Goal: Task Accomplishment & Management: Manage account settings

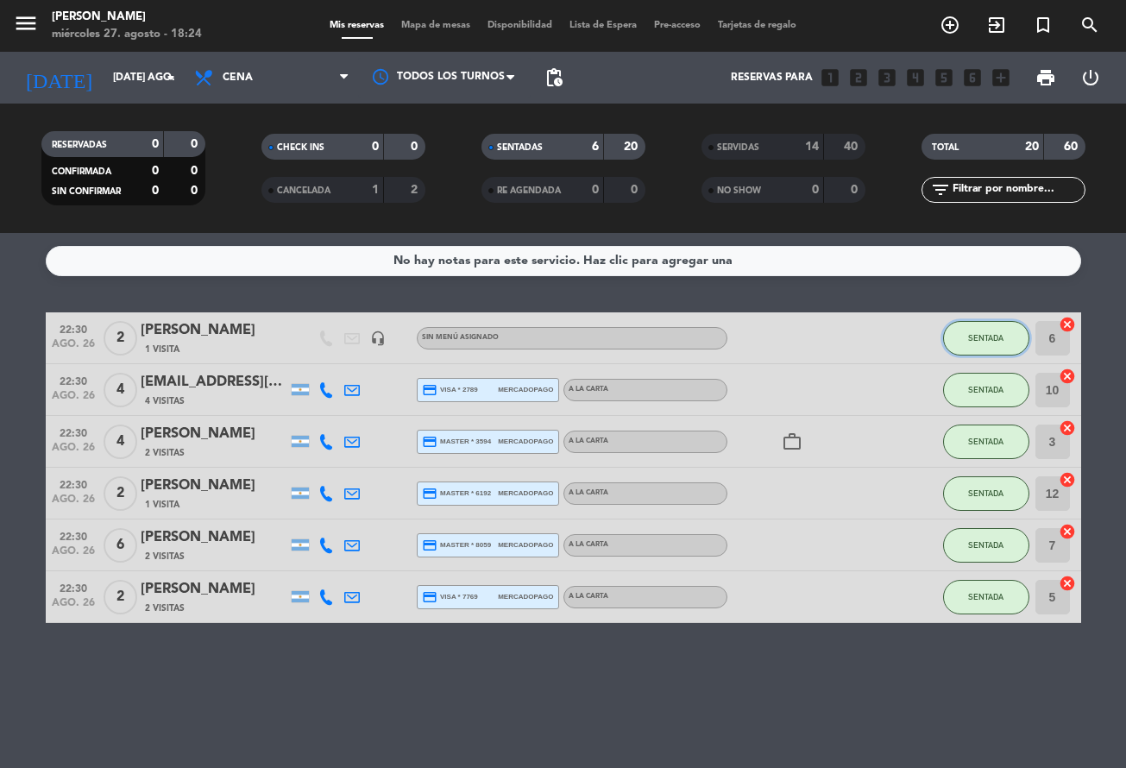
click at [1000, 346] on button "SENTADA" at bounding box center [986, 338] width 86 height 35
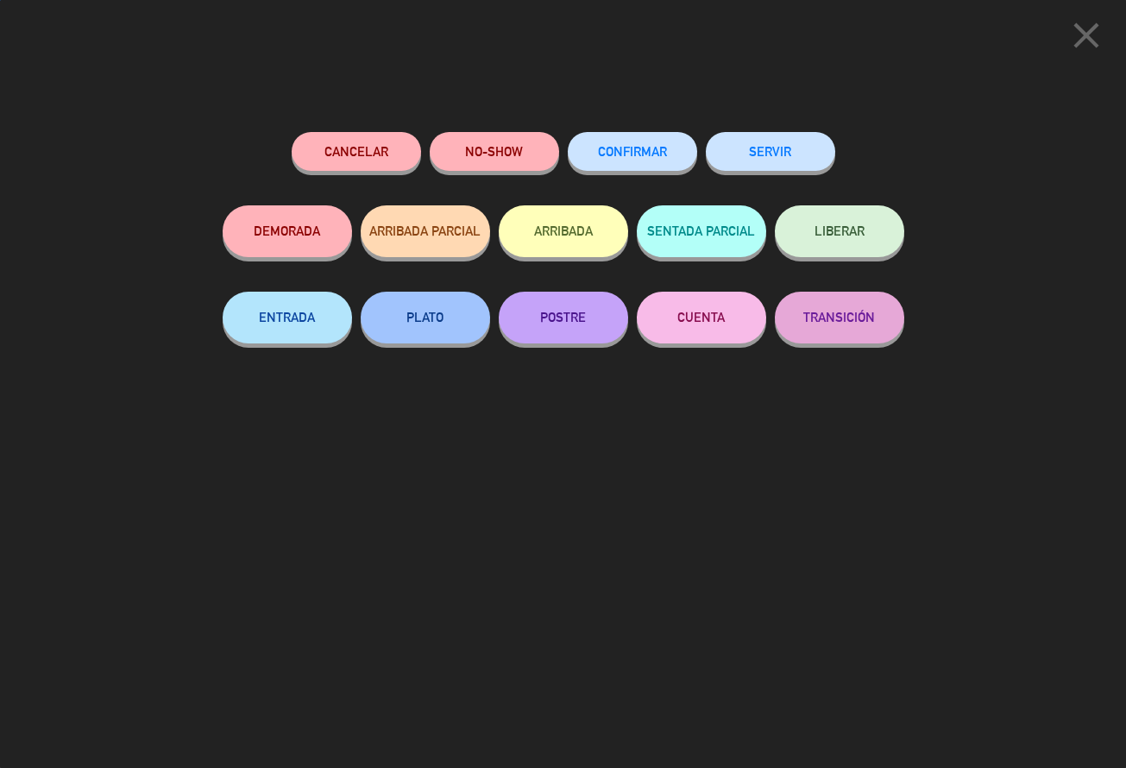
click at [771, 161] on button "SERVIR" at bounding box center [770, 151] width 129 height 39
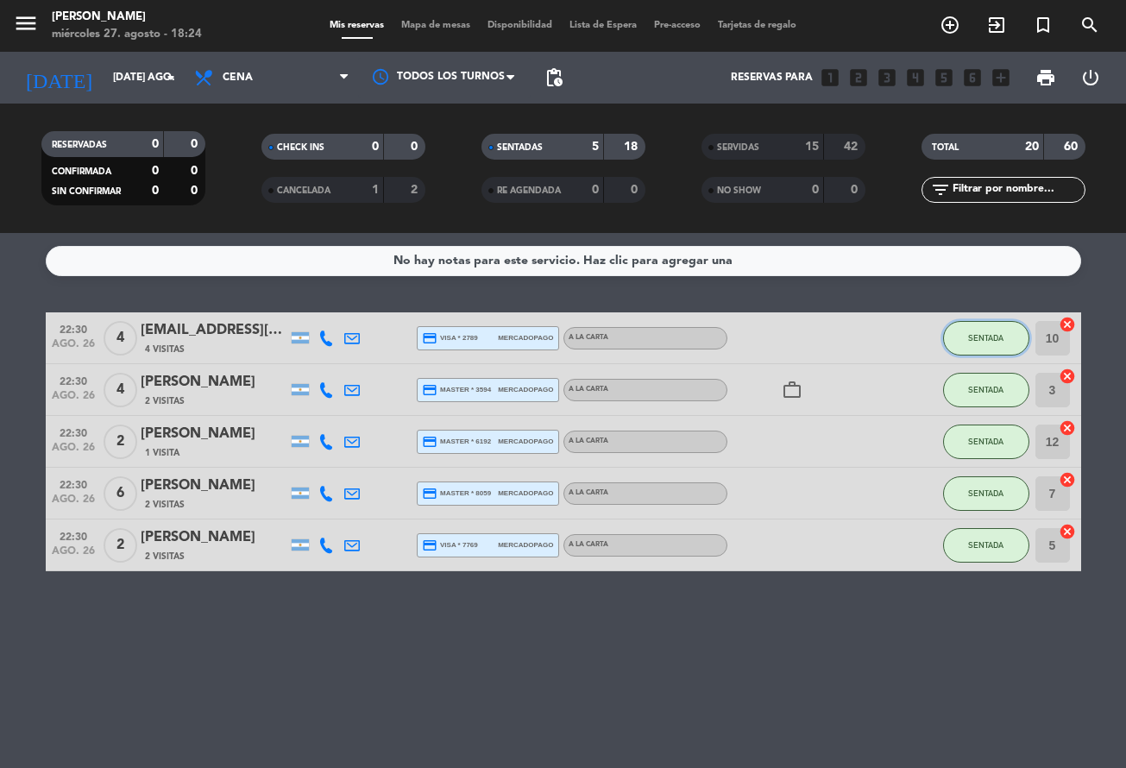
click at [973, 334] on span "SENTADA" at bounding box center [985, 337] width 35 height 9
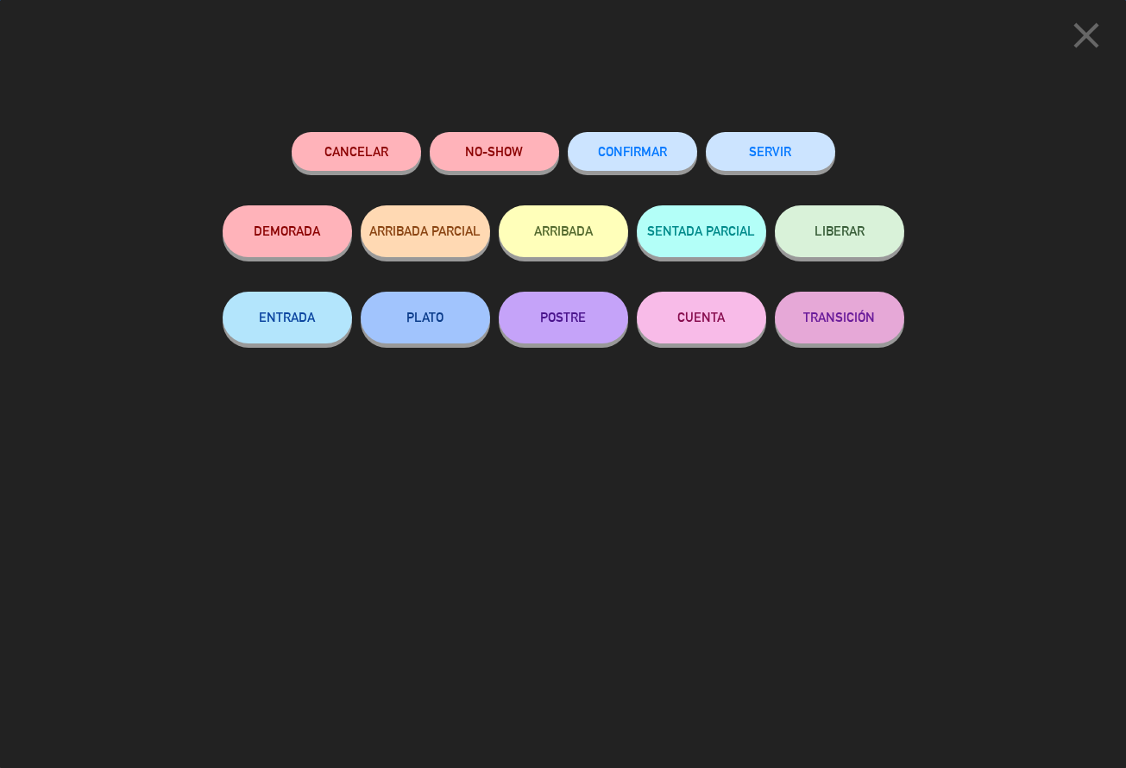
drag, startPoint x: 765, startPoint y: 157, endPoint x: 874, endPoint y: 222, distance: 127.3
click at [767, 157] on button "SERVIR" at bounding box center [770, 151] width 129 height 39
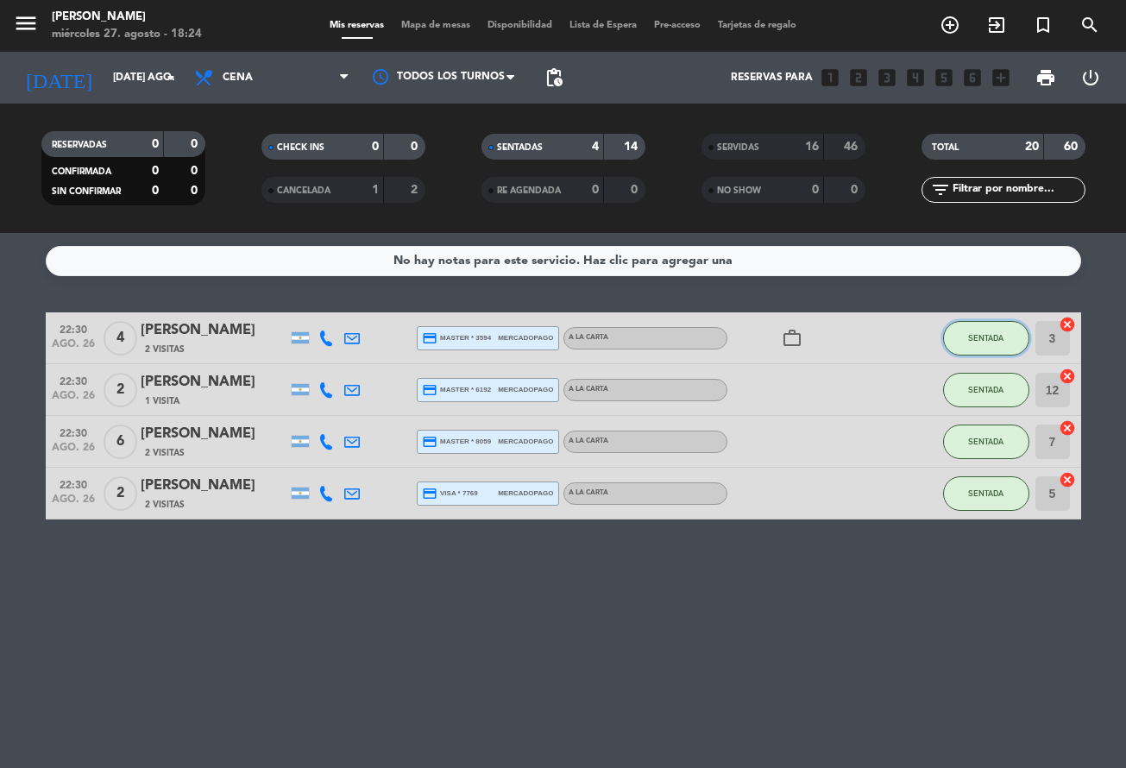
click at [980, 328] on button "SENTADA" at bounding box center [986, 338] width 86 height 35
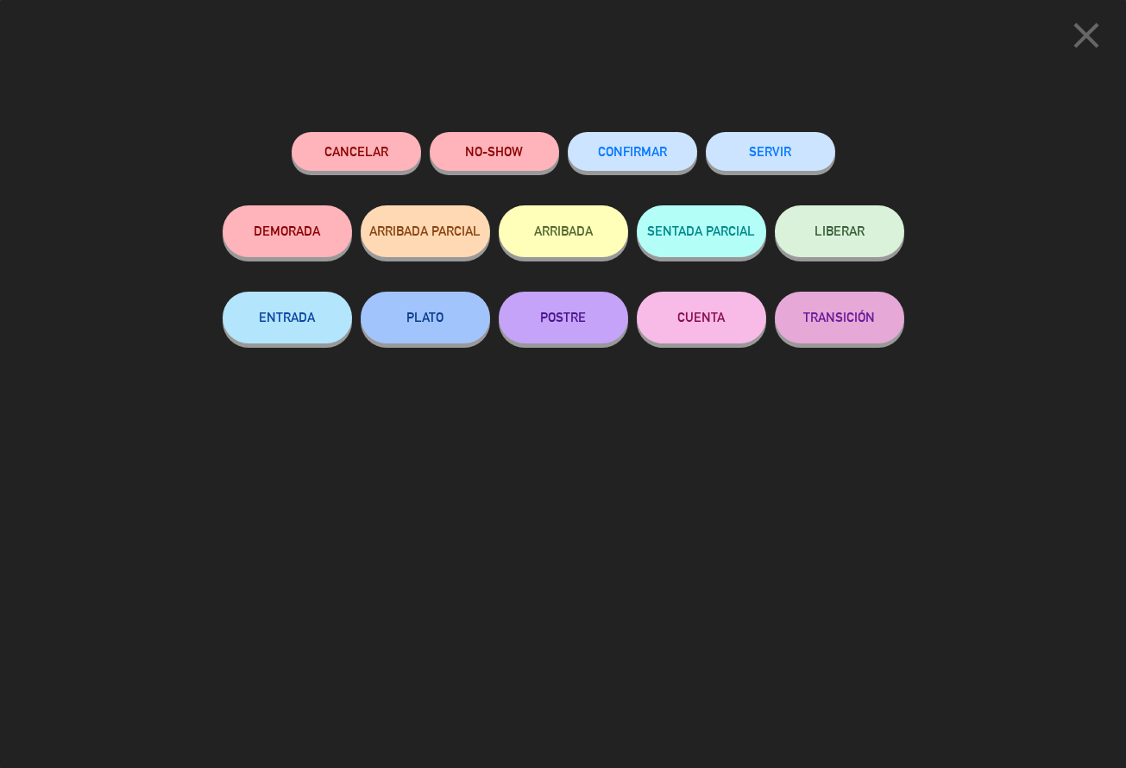
drag, startPoint x: 778, startPoint y: 156, endPoint x: 815, endPoint y: 173, distance: 40.9
click at [778, 156] on button "SERVIR" at bounding box center [770, 151] width 129 height 39
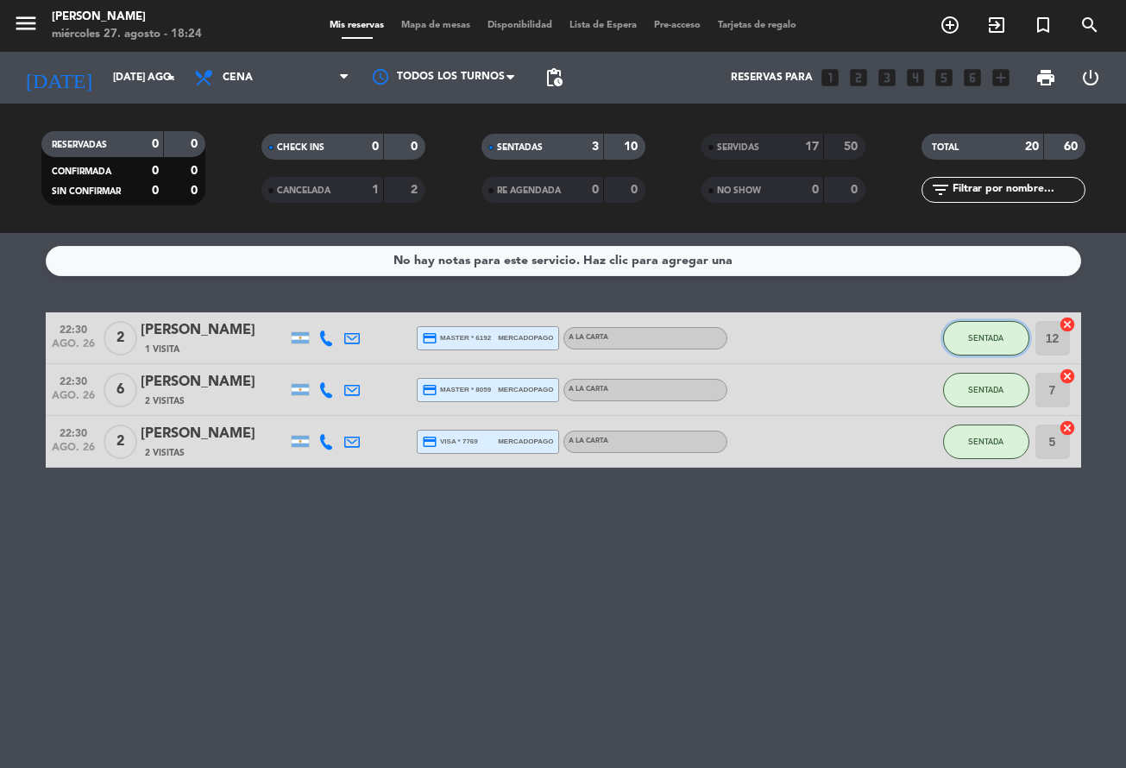
click at [952, 331] on button "SENTADA" at bounding box center [986, 338] width 86 height 35
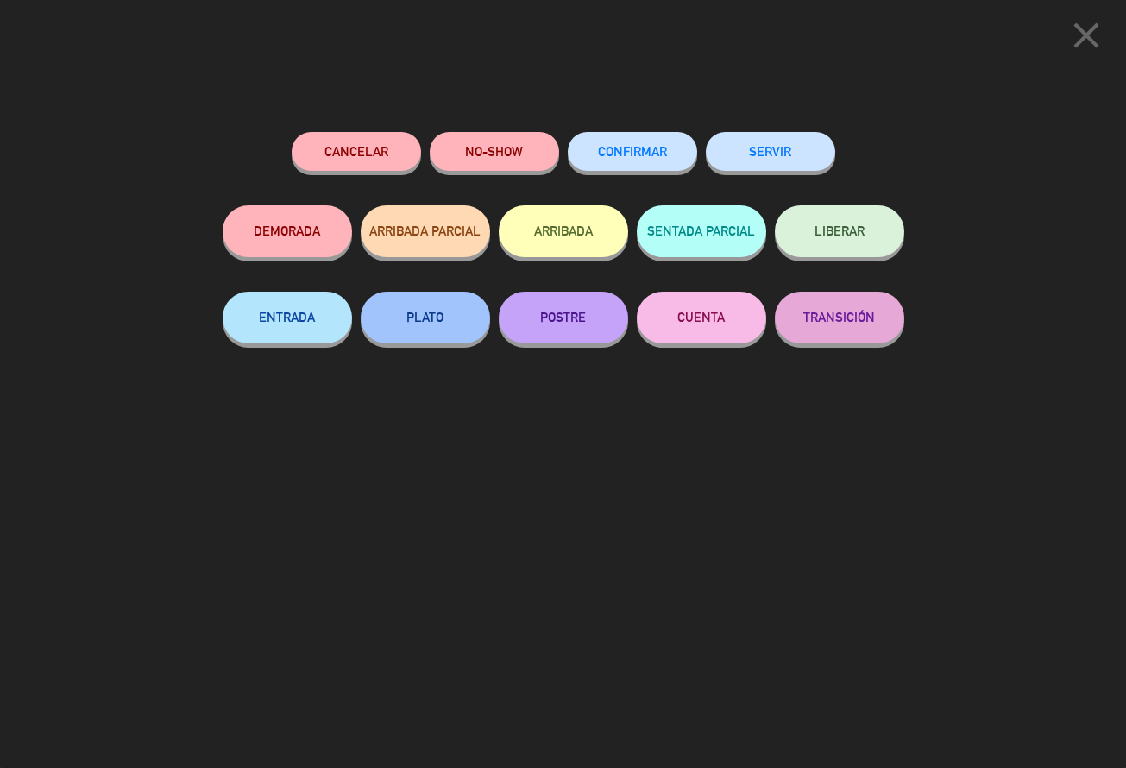
click at [774, 151] on button "SERVIR" at bounding box center [770, 151] width 129 height 39
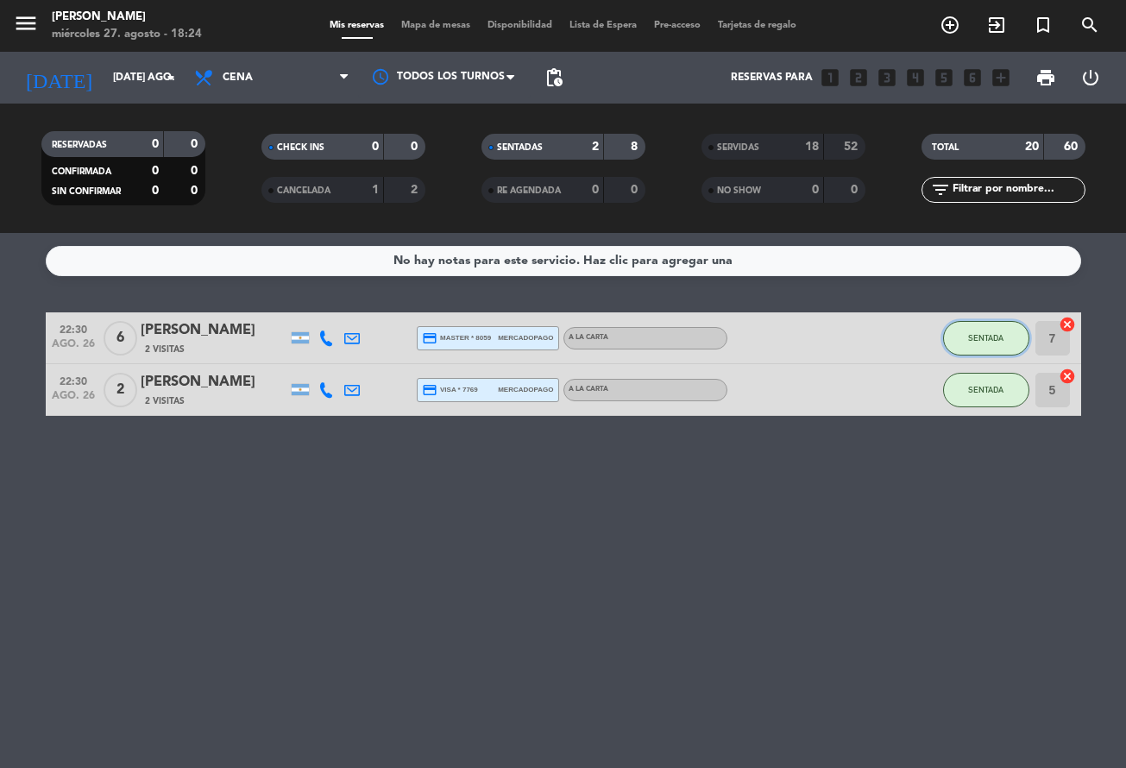
click at [1006, 338] on button "SENTADA" at bounding box center [986, 338] width 86 height 35
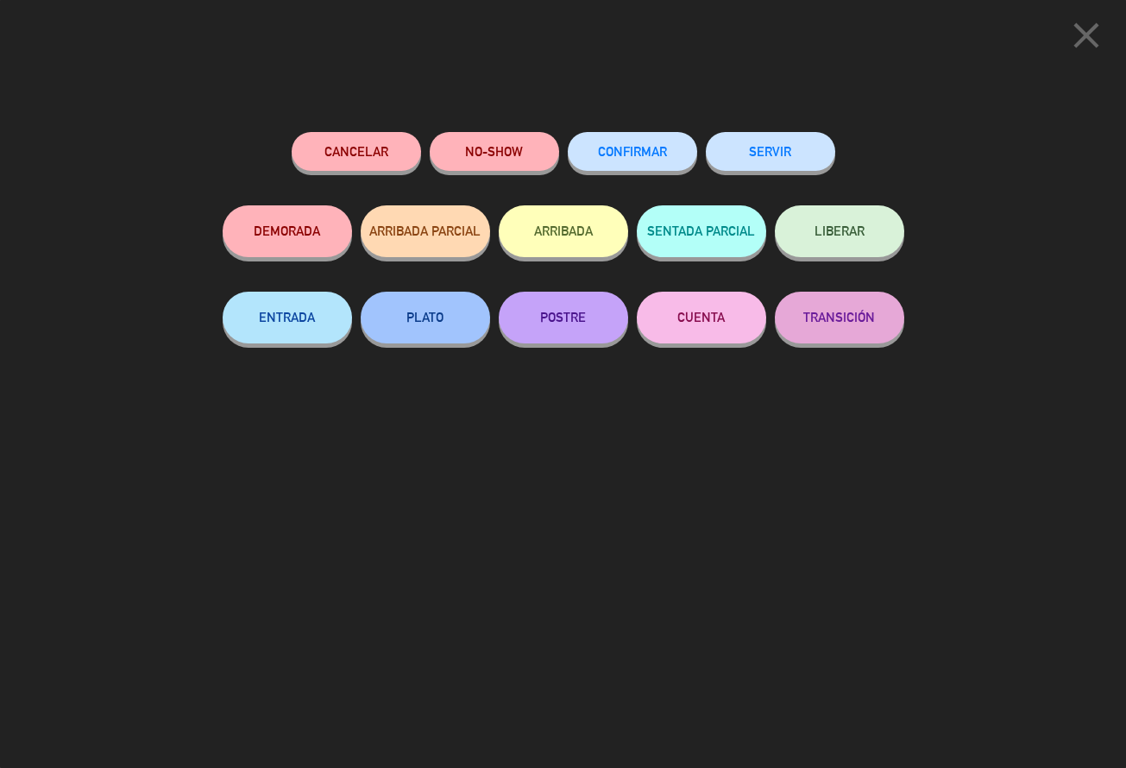
click at [796, 165] on button "SERVIR" at bounding box center [770, 151] width 129 height 39
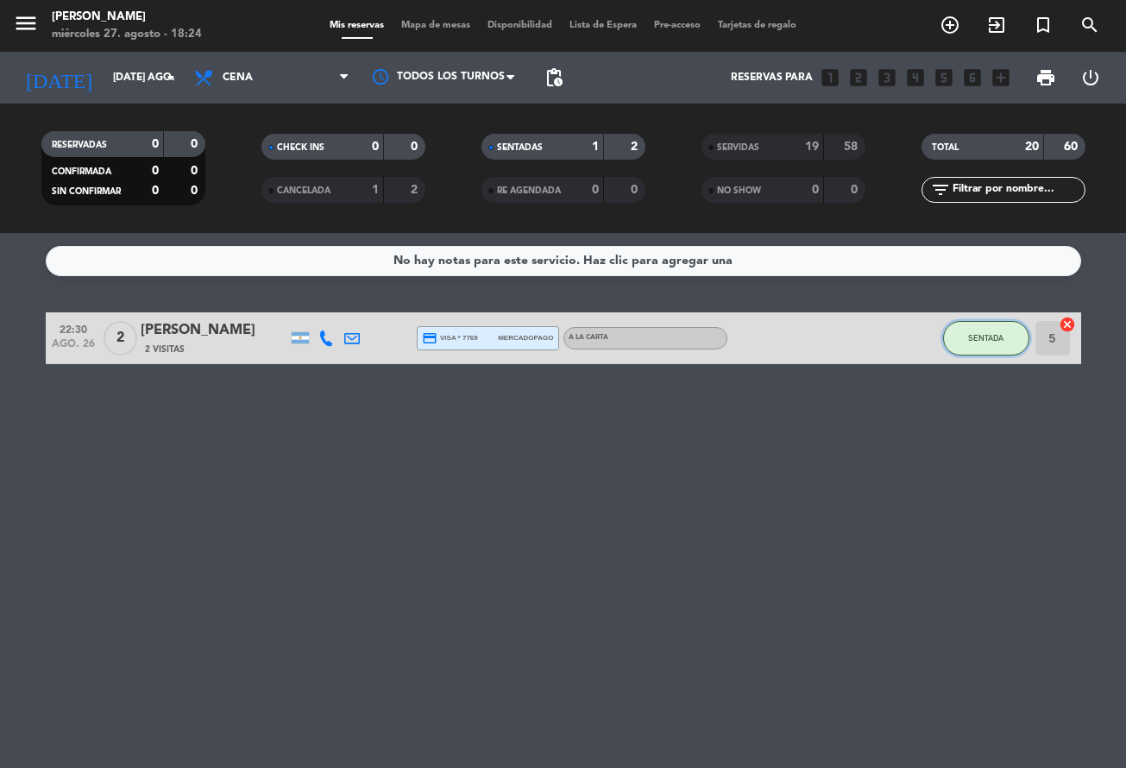
click at [969, 350] on button "SENTADA" at bounding box center [986, 338] width 86 height 35
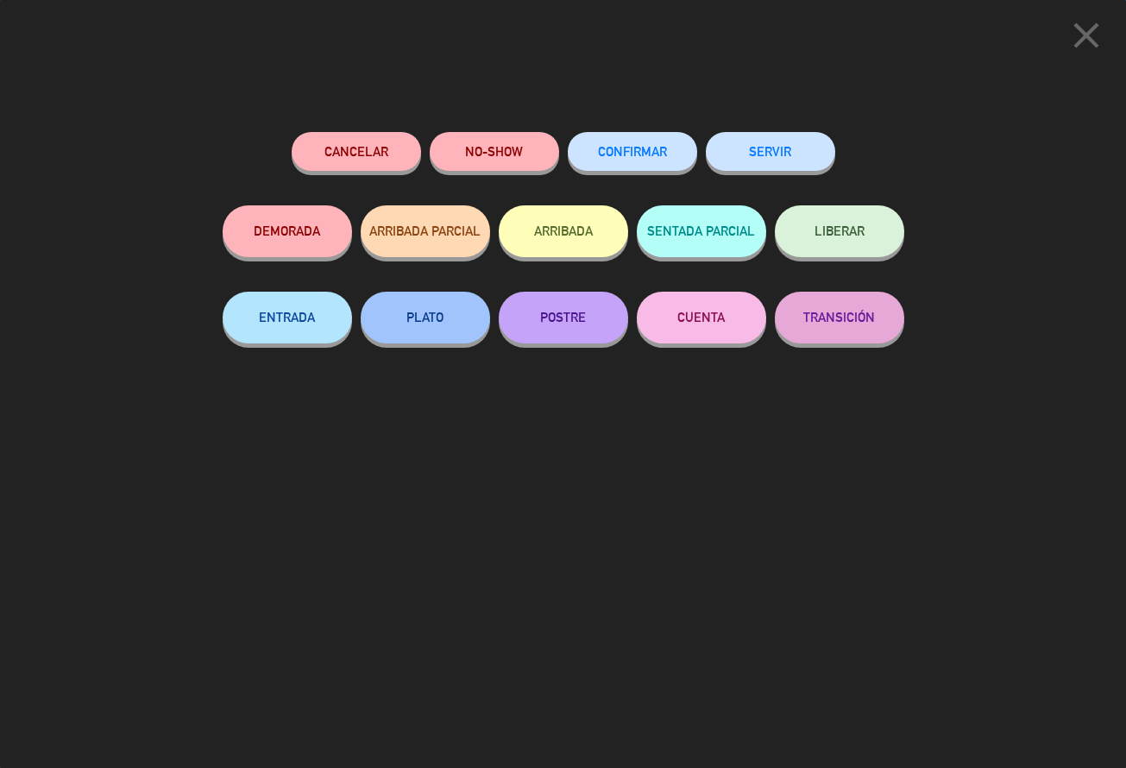
click at [802, 150] on button "SERVIR" at bounding box center [770, 151] width 129 height 39
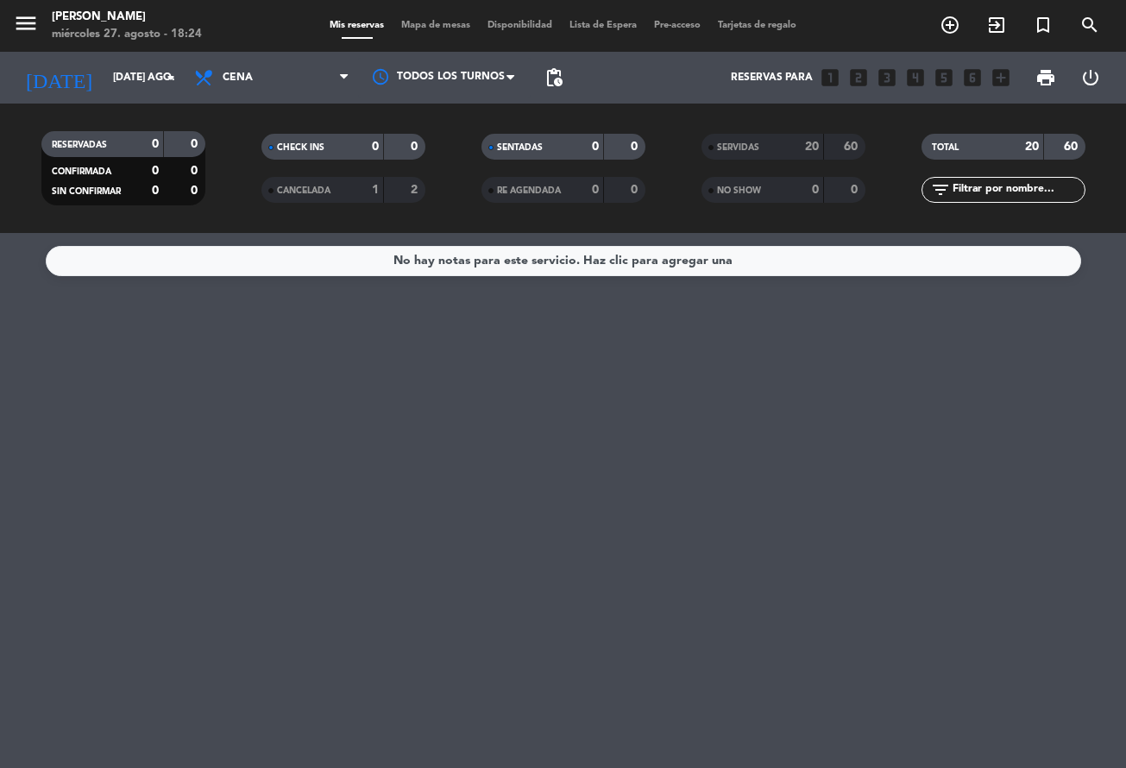
click at [58, 54] on div "[DATE] [DATE] ago. arrow_drop_down" at bounding box center [99, 78] width 173 height 52
click at [104, 76] on input "[DATE] ago." at bounding box center [176, 77] width 145 height 29
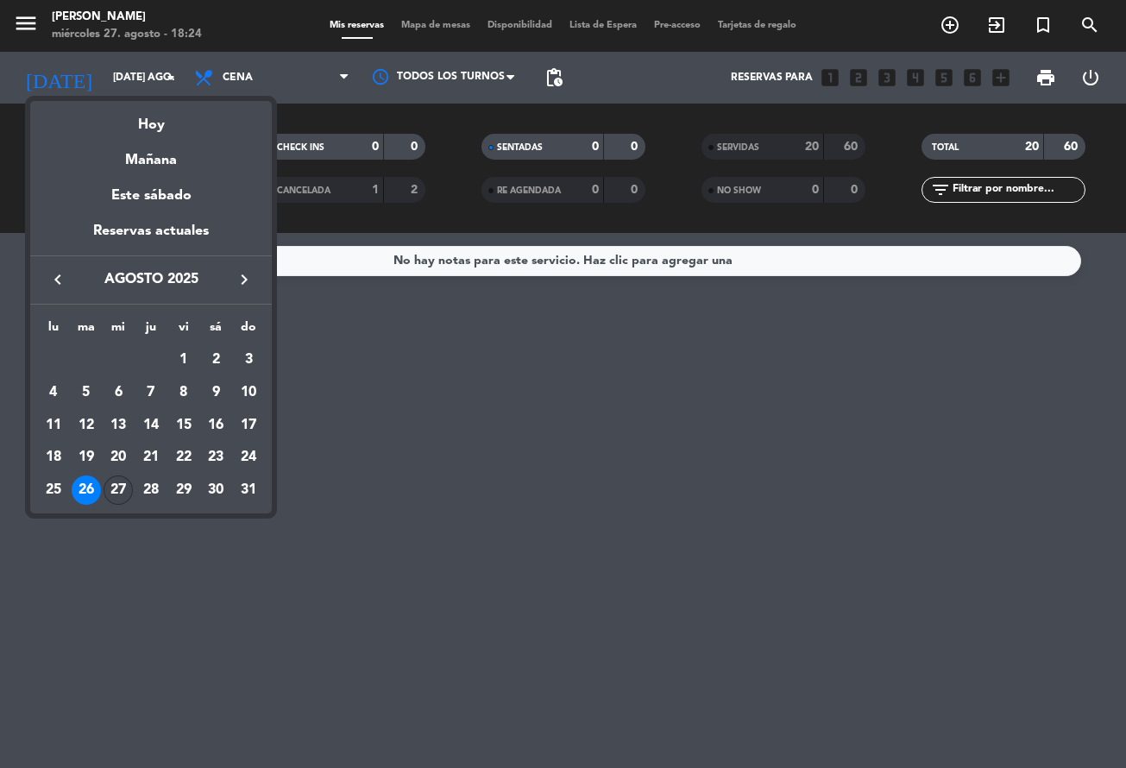
click at [122, 487] on div "27" at bounding box center [118, 490] width 29 height 29
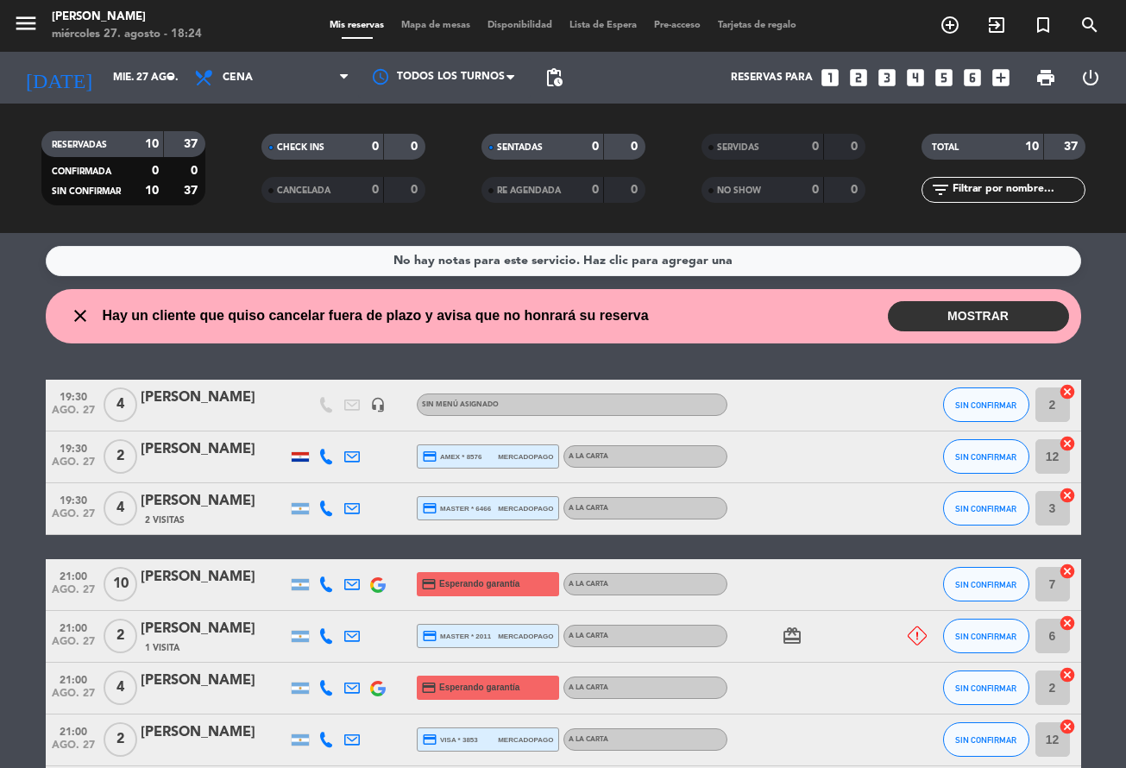
click at [384, 408] on icon "headset_mic" at bounding box center [378, 405] width 16 height 16
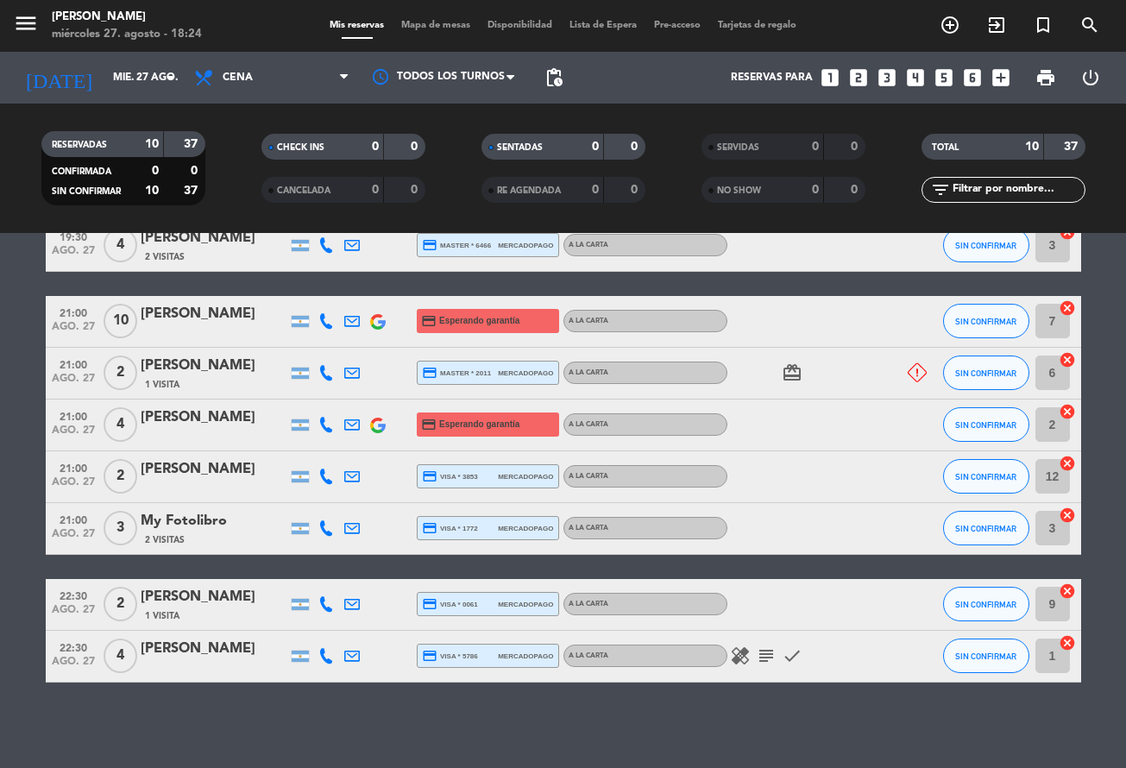
scroll to position [264, 0]
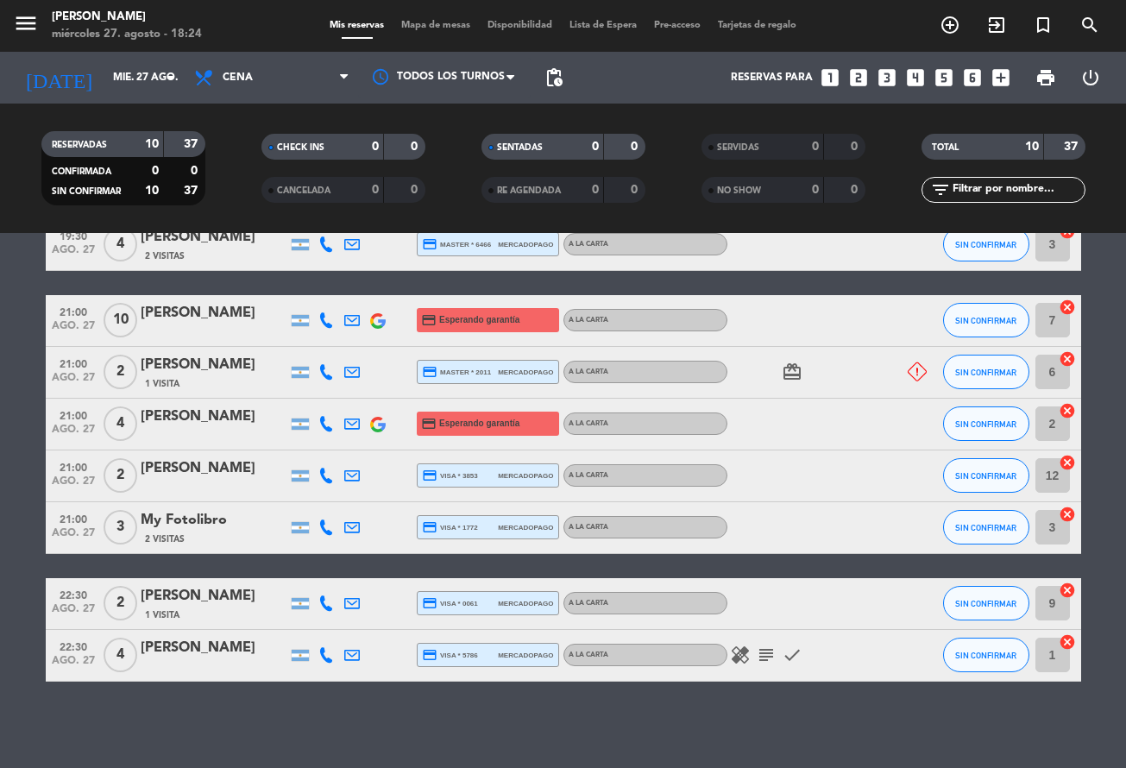
click at [926, 371] on icon at bounding box center [917, 371] width 19 height 19
click at [106, 85] on input "mié. 27 ago." at bounding box center [176, 77] width 145 height 29
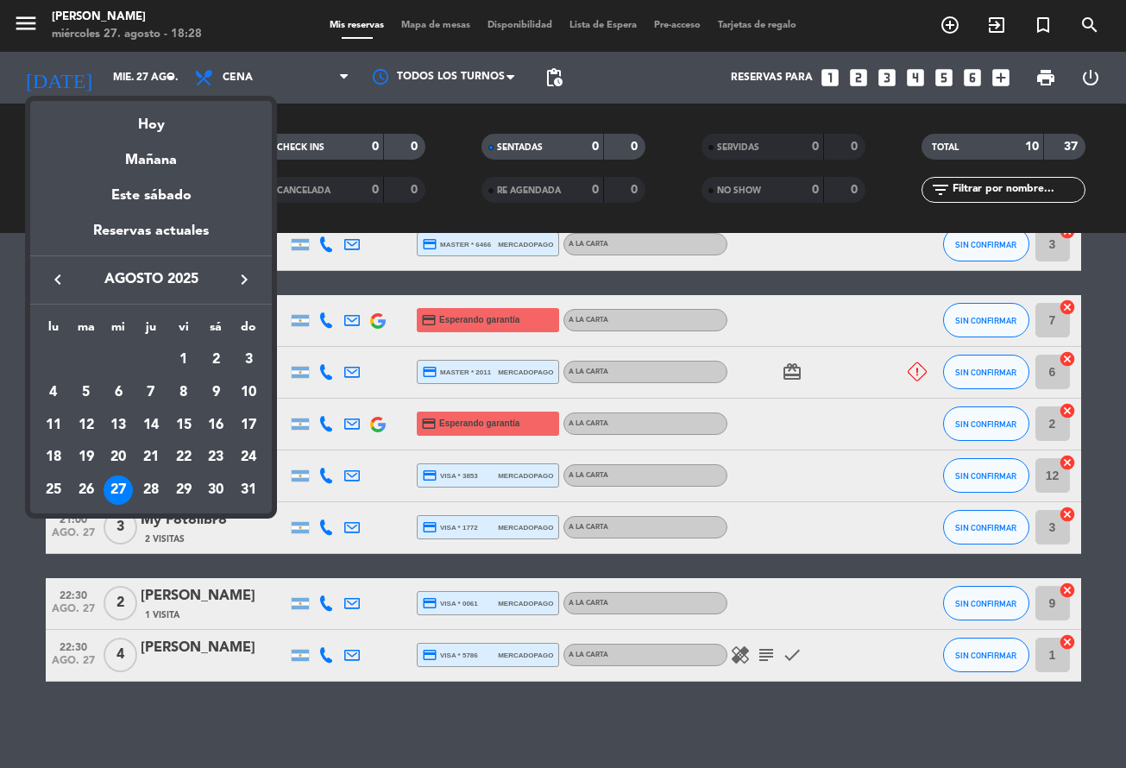
click at [217, 490] on div "30" at bounding box center [215, 490] width 29 height 29
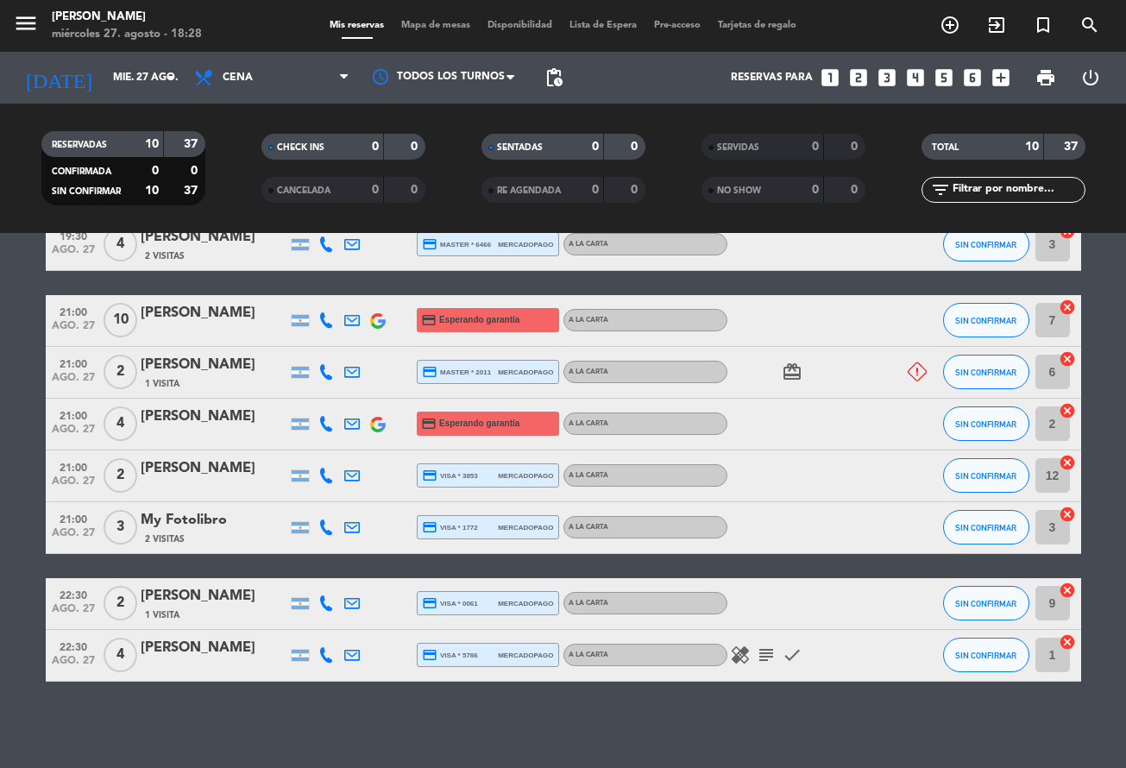
type input "sáb. 30 ago."
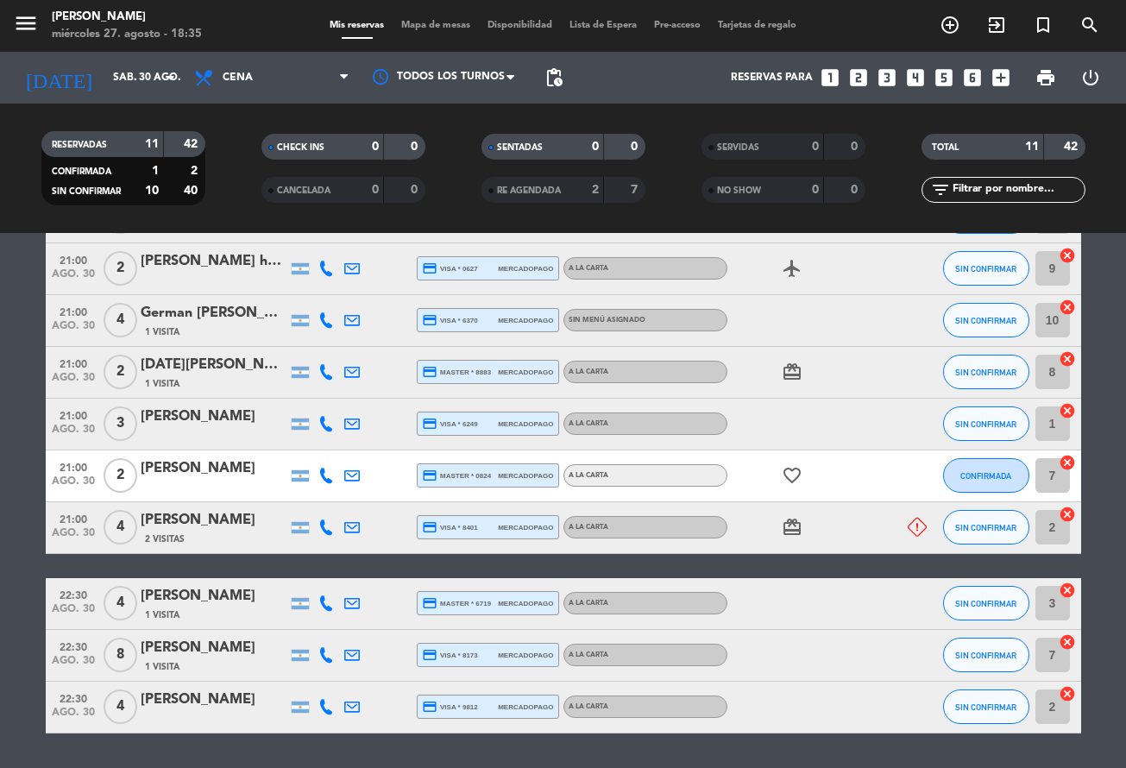
click at [245, 698] on div "[PERSON_NAME]" at bounding box center [214, 700] width 147 height 22
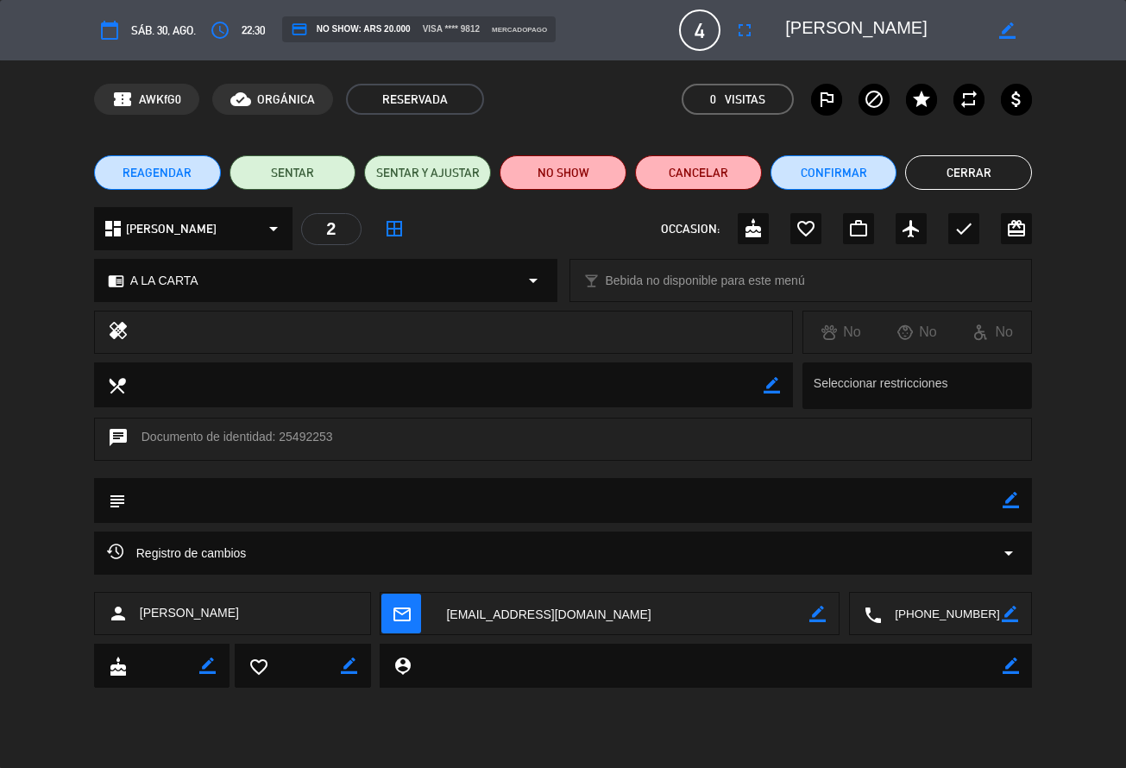
click at [152, 167] on span "REAGENDAR" at bounding box center [157, 173] width 69 height 18
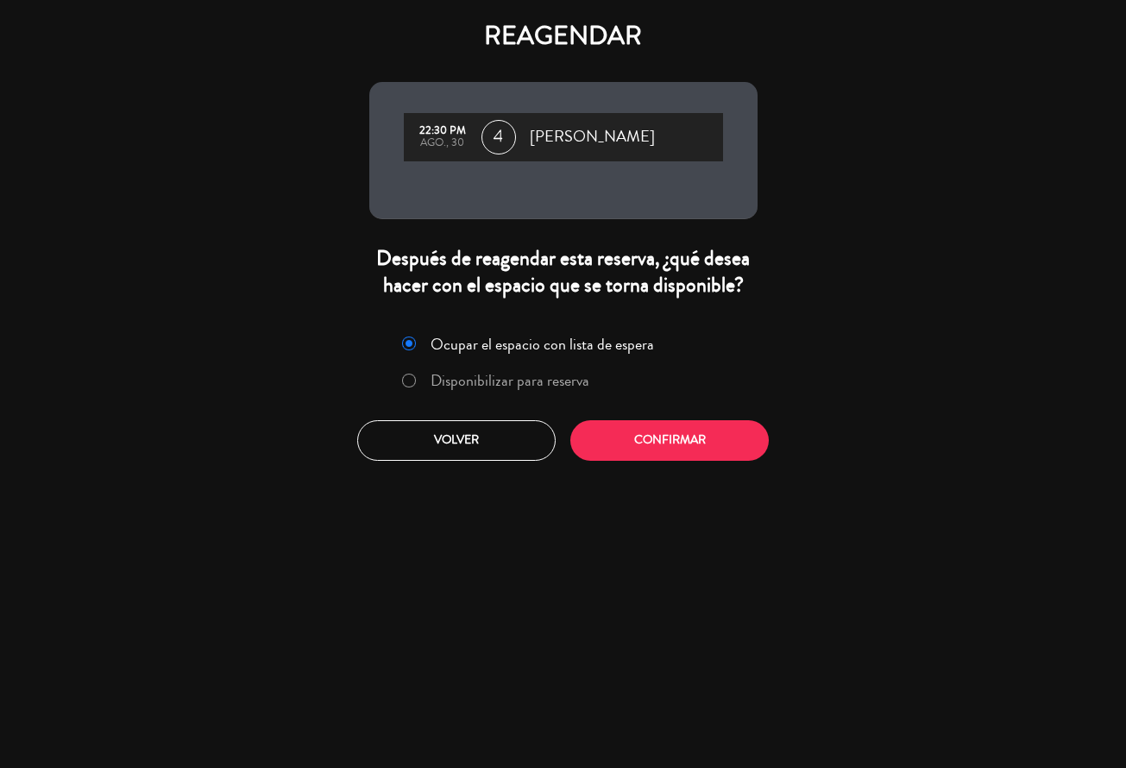
click at [522, 382] on label "Disponibilizar para reserva" at bounding box center [510, 381] width 159 height 16
click at [632, 429] on button "Confirmar" at bounding box center [669, 440] width 198 height 41
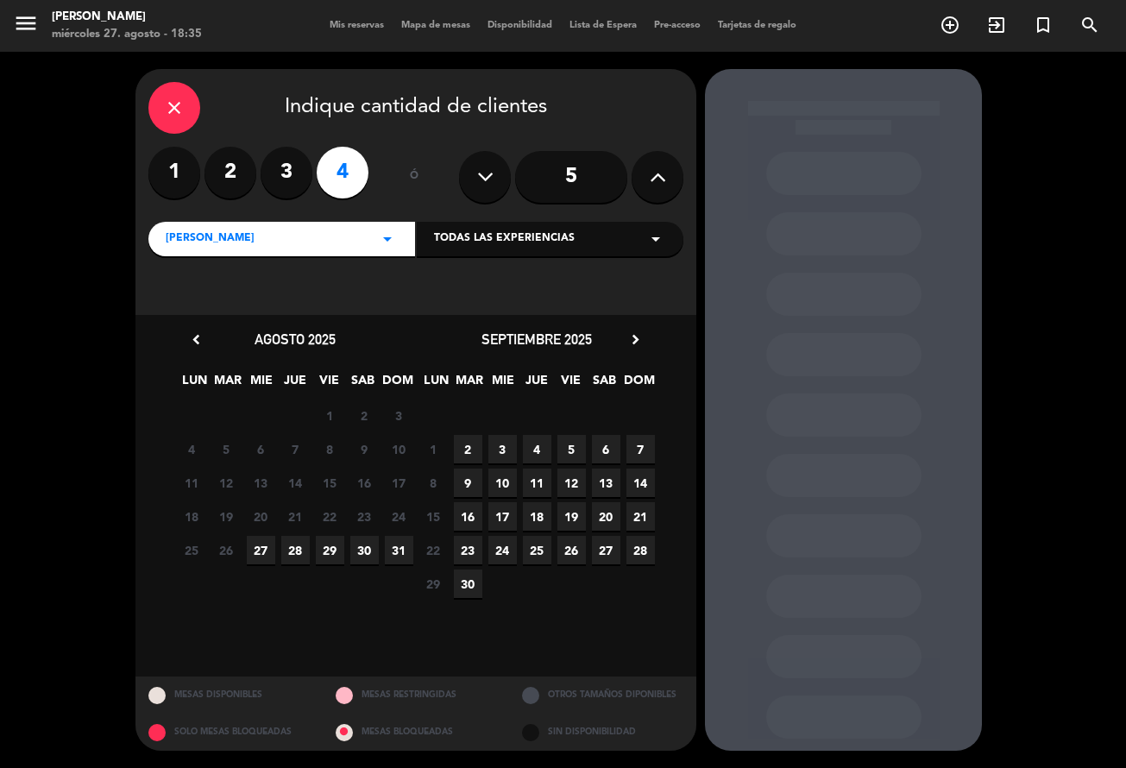
click at [336, 551] on span "29" at bounding box center [330, 550] width 28 height 28
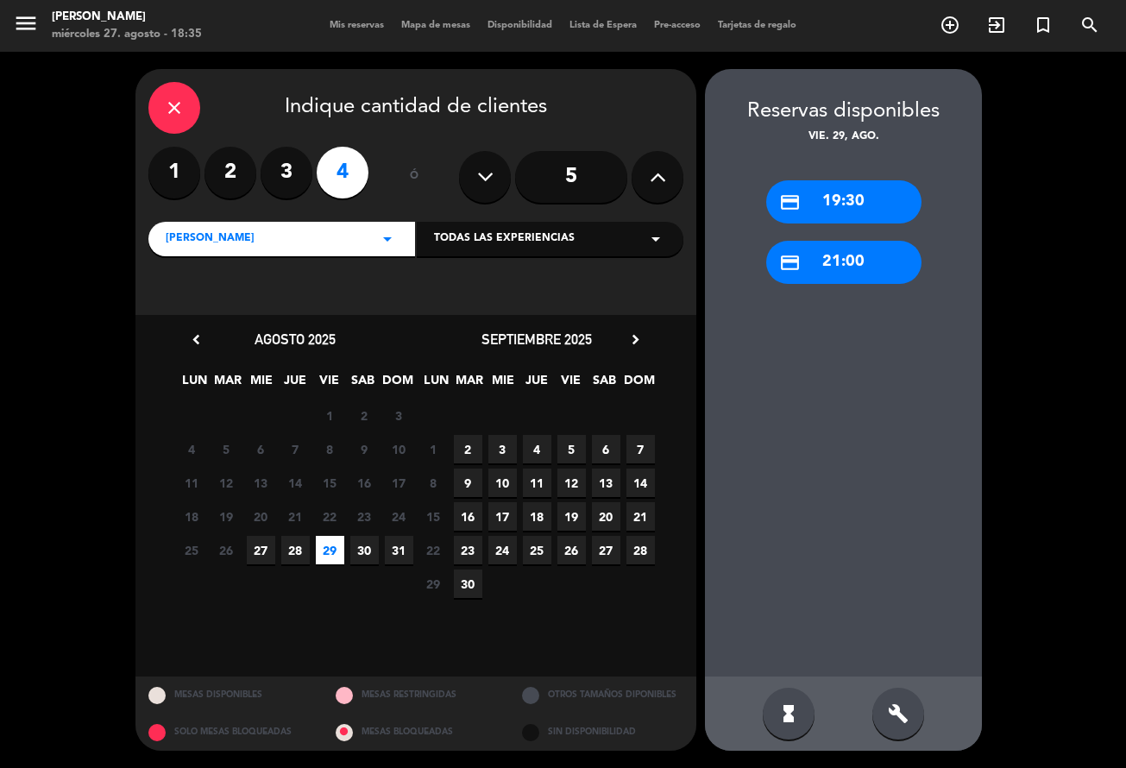
click at [332, 30] on span "Mis reservas" at bounding box center [357, 25] width 72 height 9
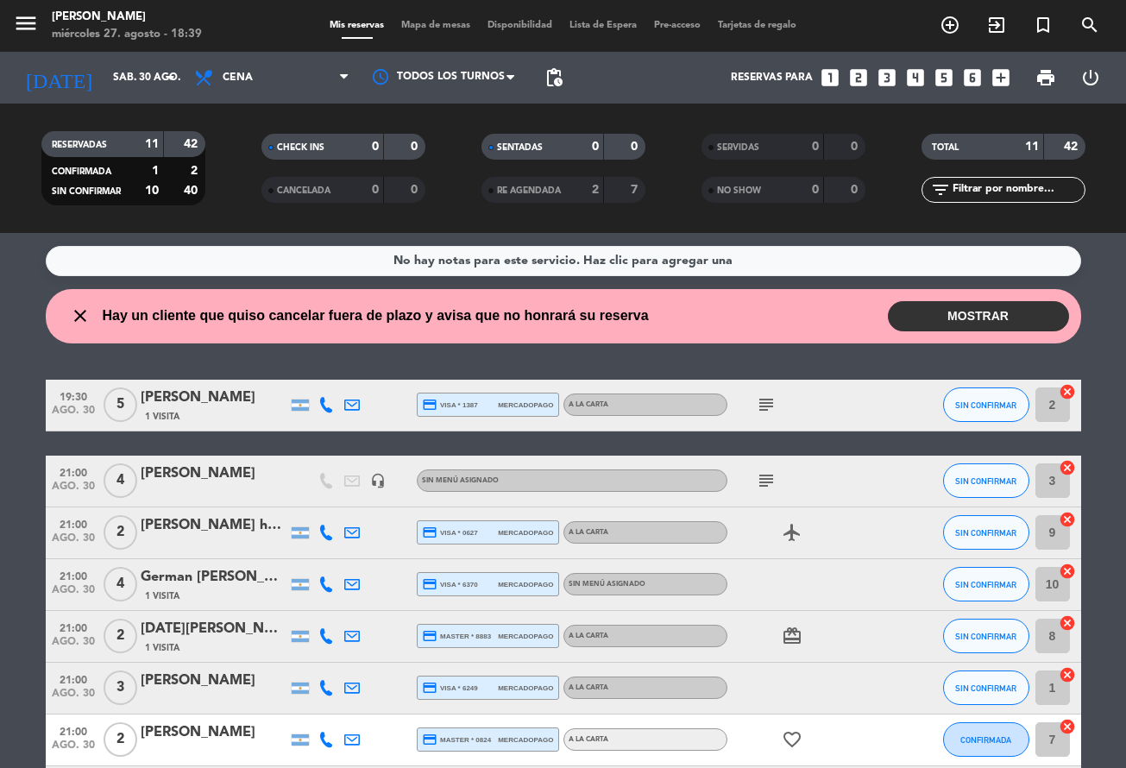
click at [984, 320] on button "MOSTRAR" at bounding box center [978, 316] width 181 height 30
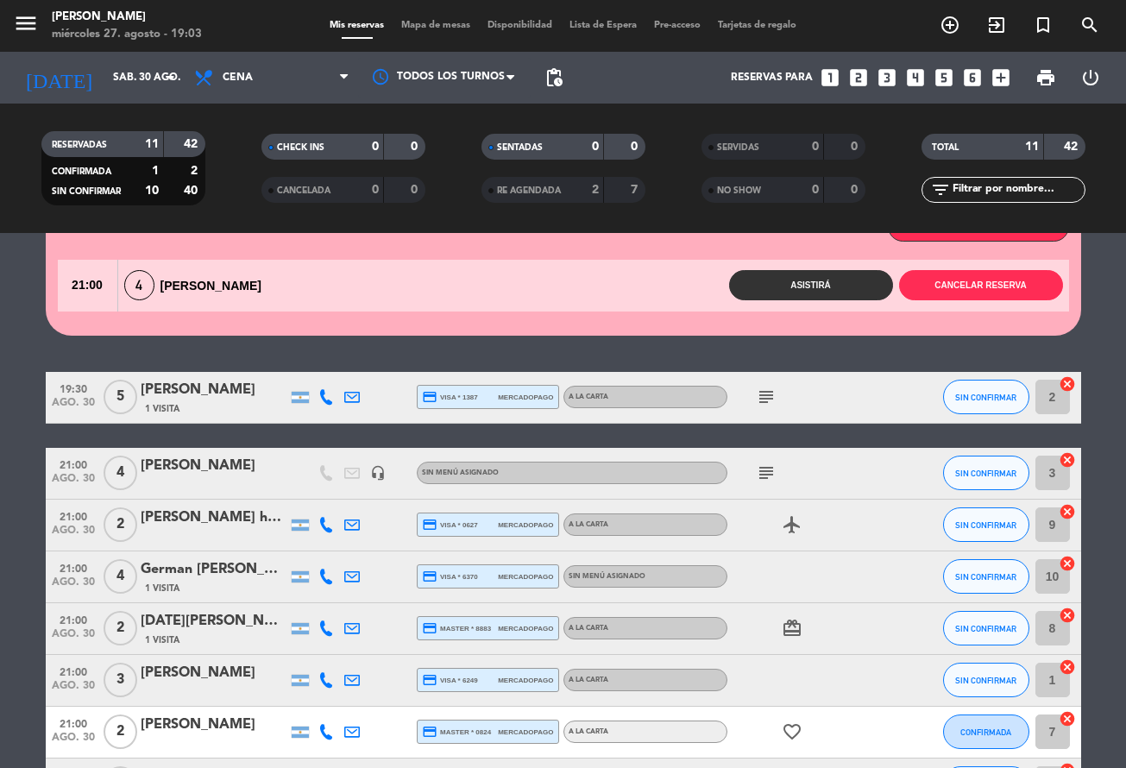
scroll to position [398, 0]
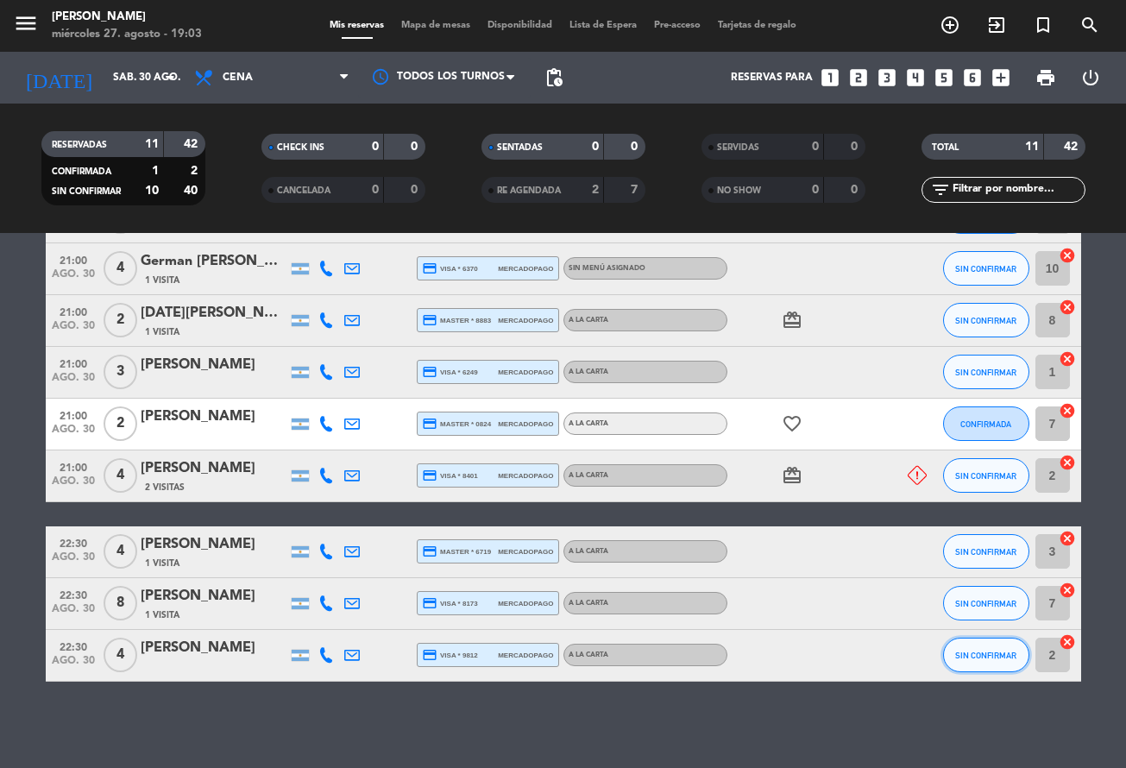
click at [999, 651] on span "SIN CONFIRMAR" at bounding box center [985, 655] width 61 height 9
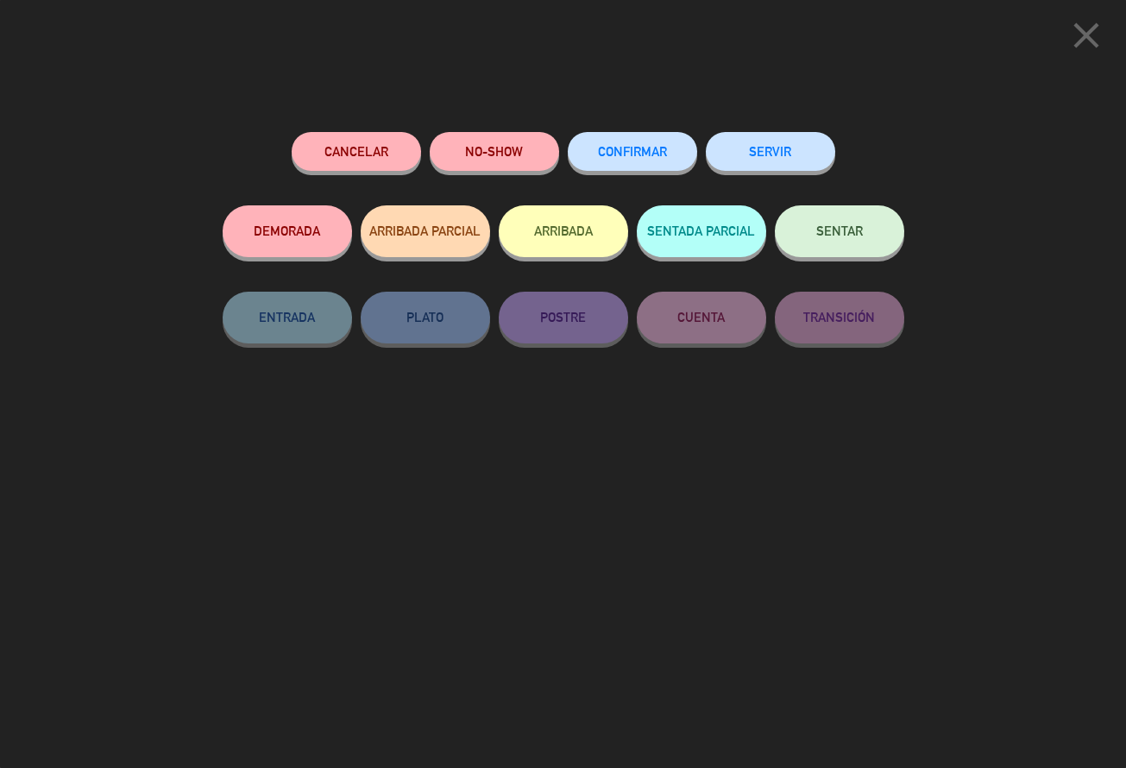
click at [373, 147] on button "Cancelar" at bounding box center [356, 151] width 129 height 39
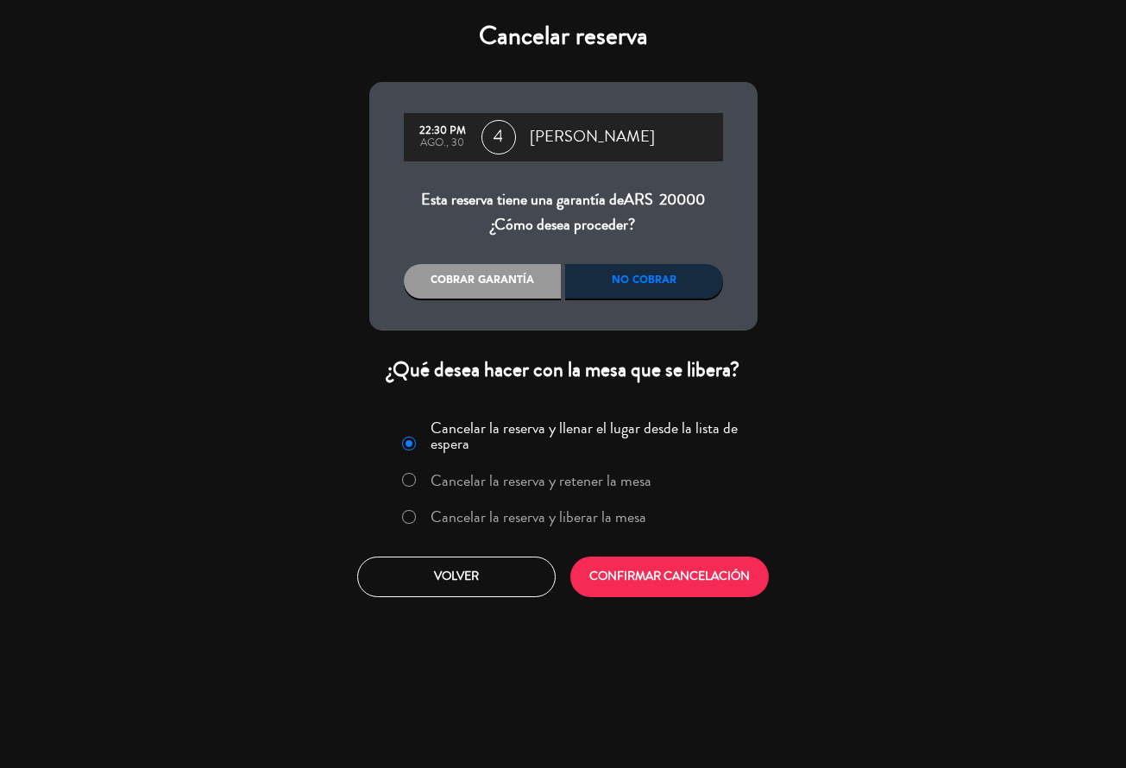
drag, startPoint x: 509, startPoint y: 513, endPoint x: 624, endPoint y: 528, distance: 115.8
click at [510, 513] on label "Cancelar la reserva y liberar la mesa" at bounding box center [539, 517] width 216 height 16
click at [664, 551] on div "Cancelar la reserva y llenar el lugar desde la lista de espera Cancelar la rese…" at bounding box center [563, 505] width 414 height 209
click at [665, 559] on button "CONFIRMAR CANCELACIÓN" at bounding box center [669, 577] width 198 height 41
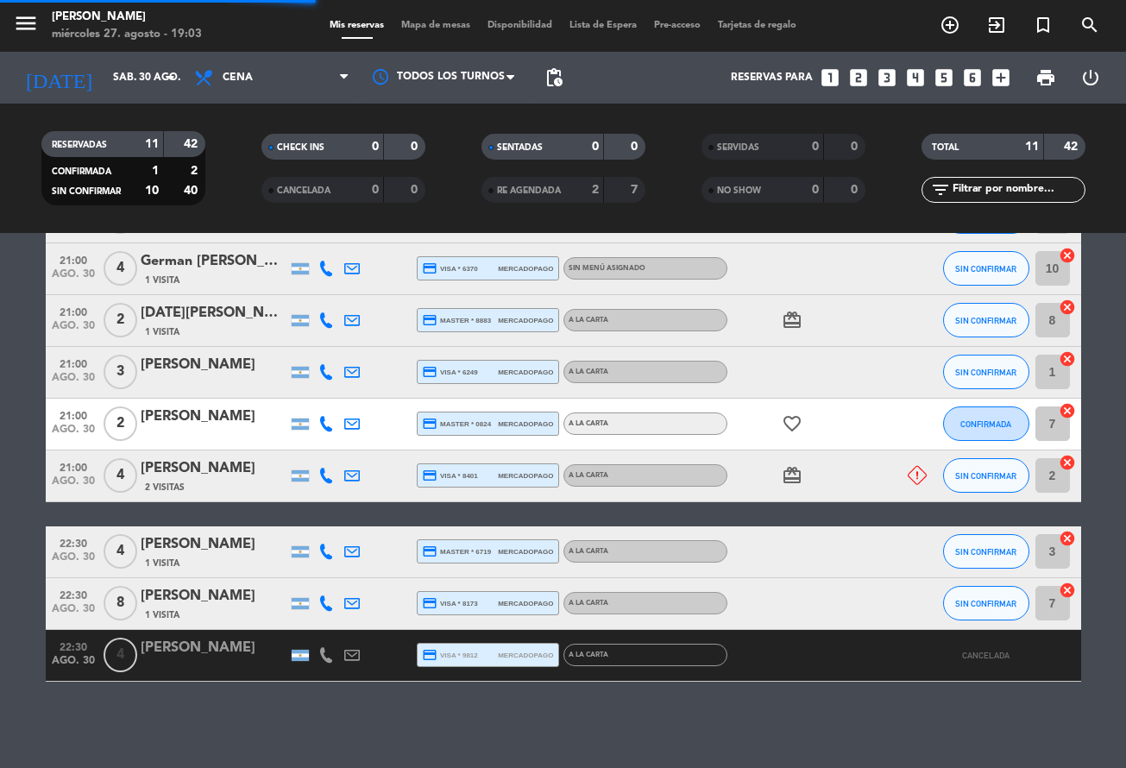
scroll to position [346, 0]
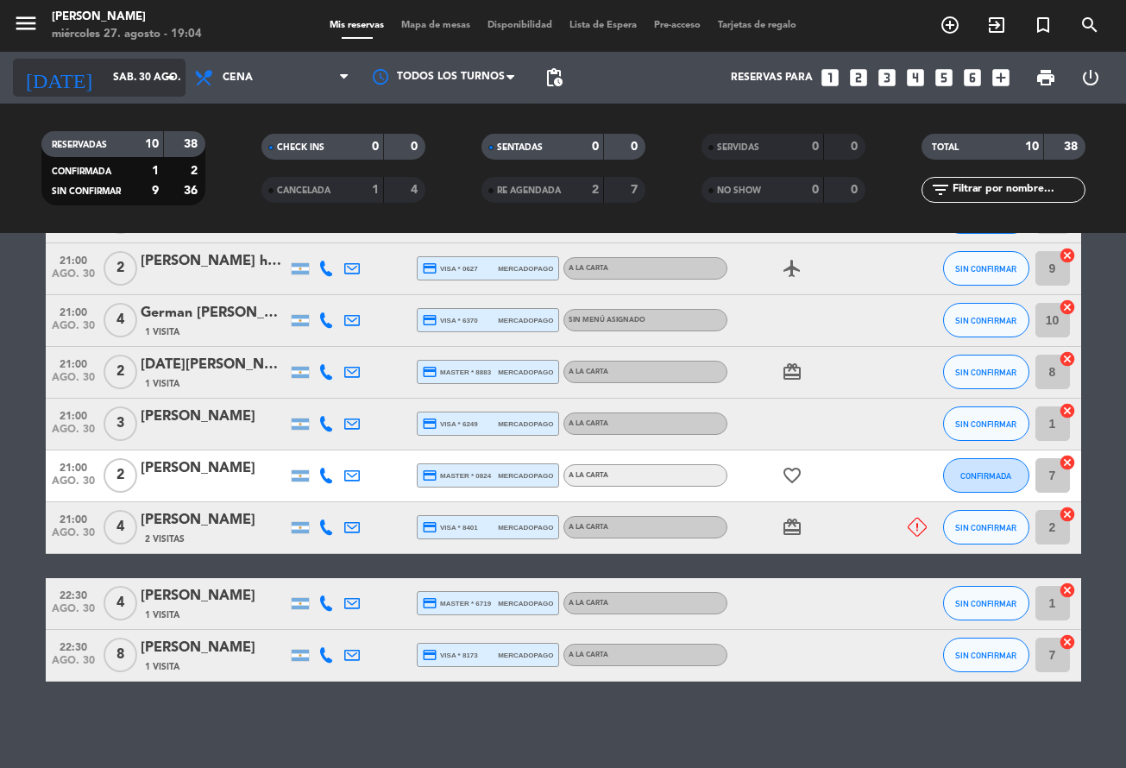
click at [129, 71] on input "sáb. 30 ago." at bounding box center [176, 77] width 145 height 29
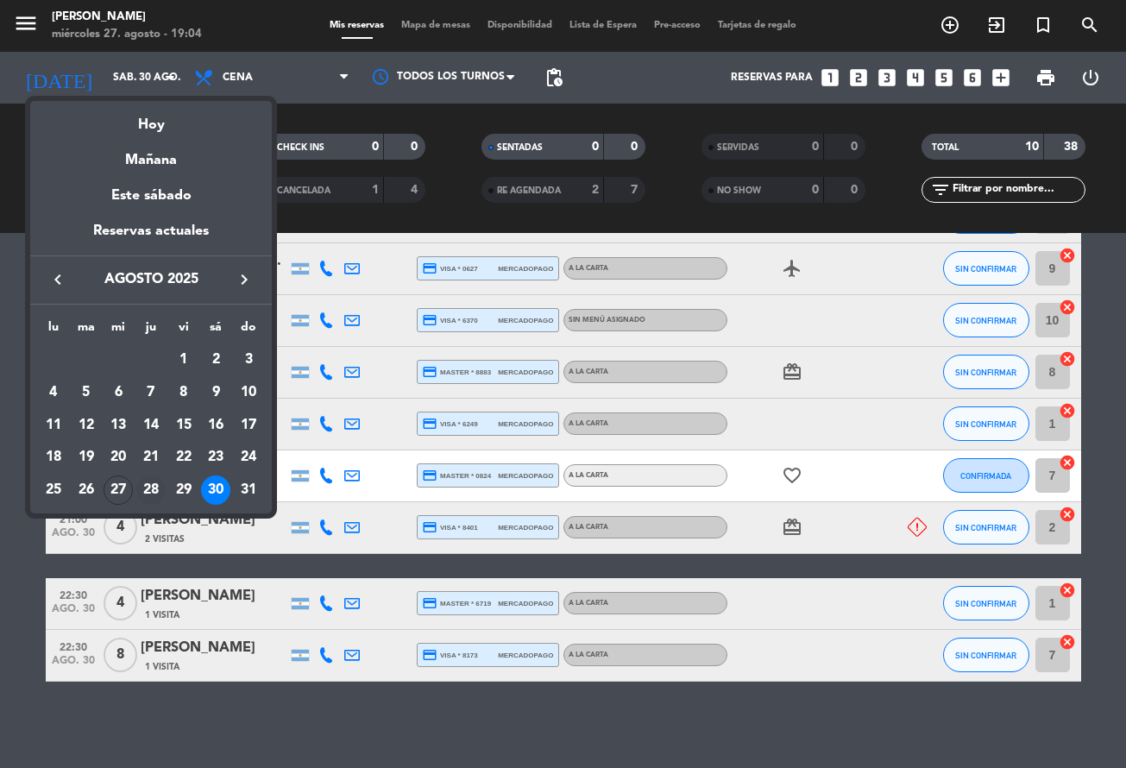
click at [143, 489] on div "28" at bounding box center [150, 490] width 29 height 29
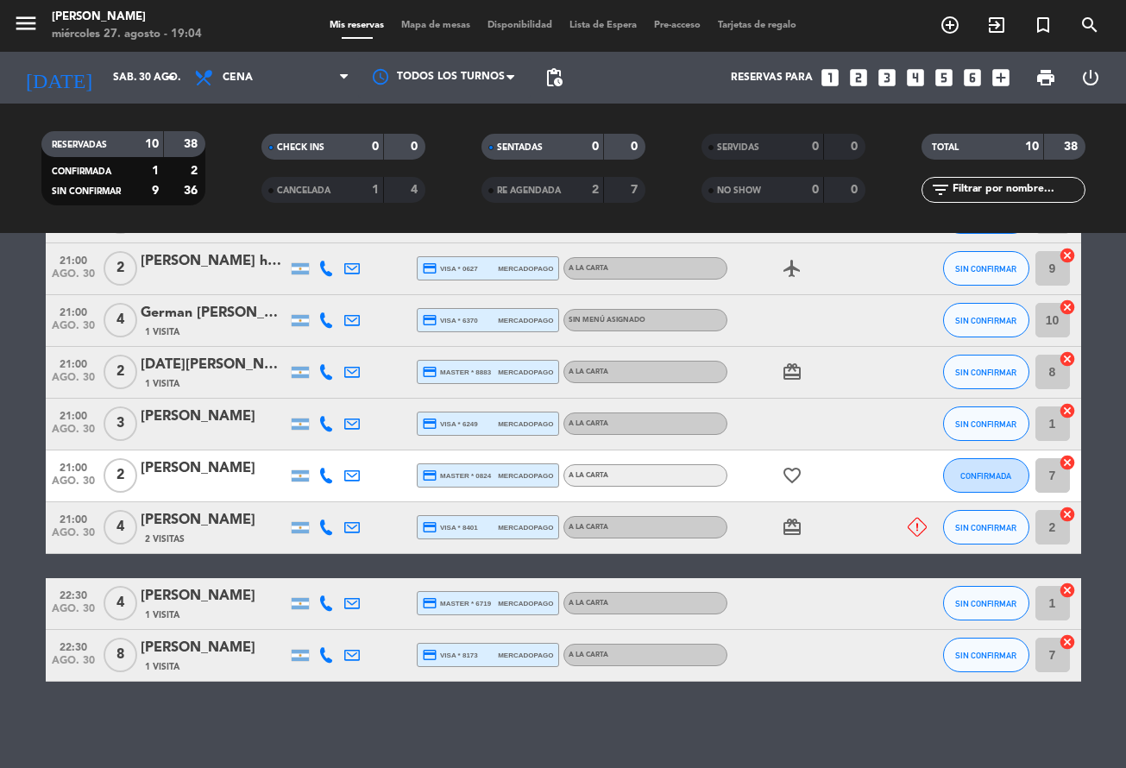
type input "jue. 28 ago."
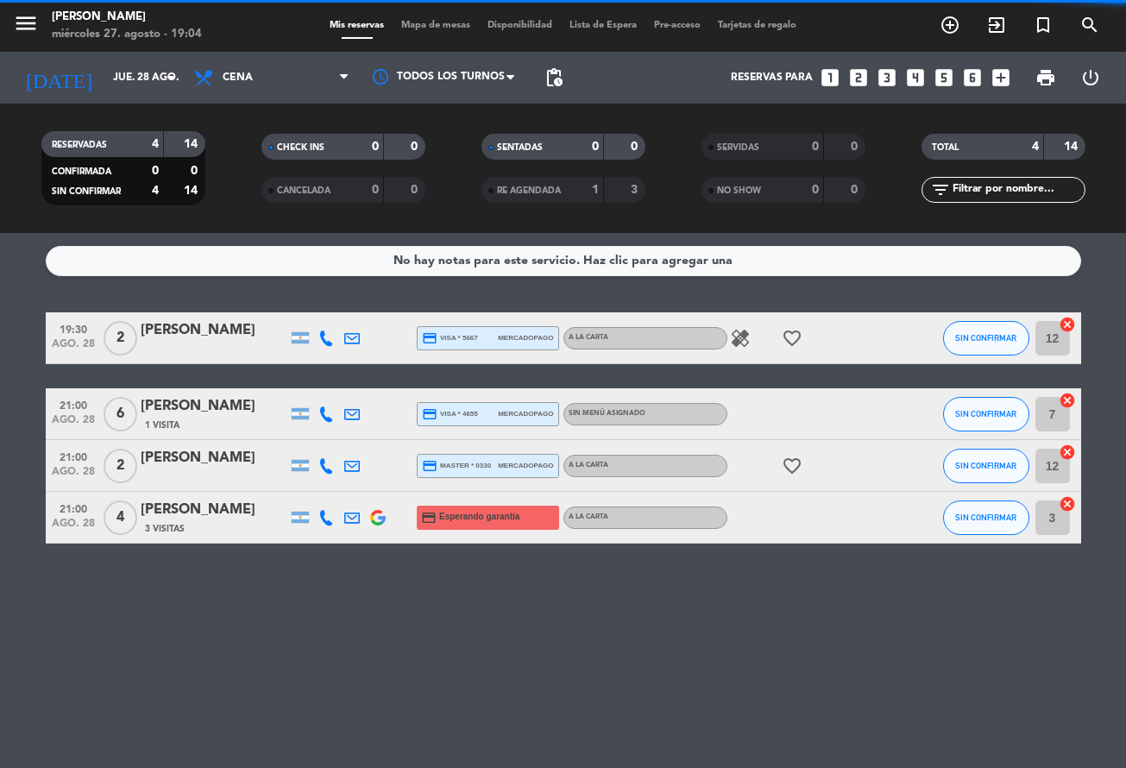
scroll to position [0, 0]
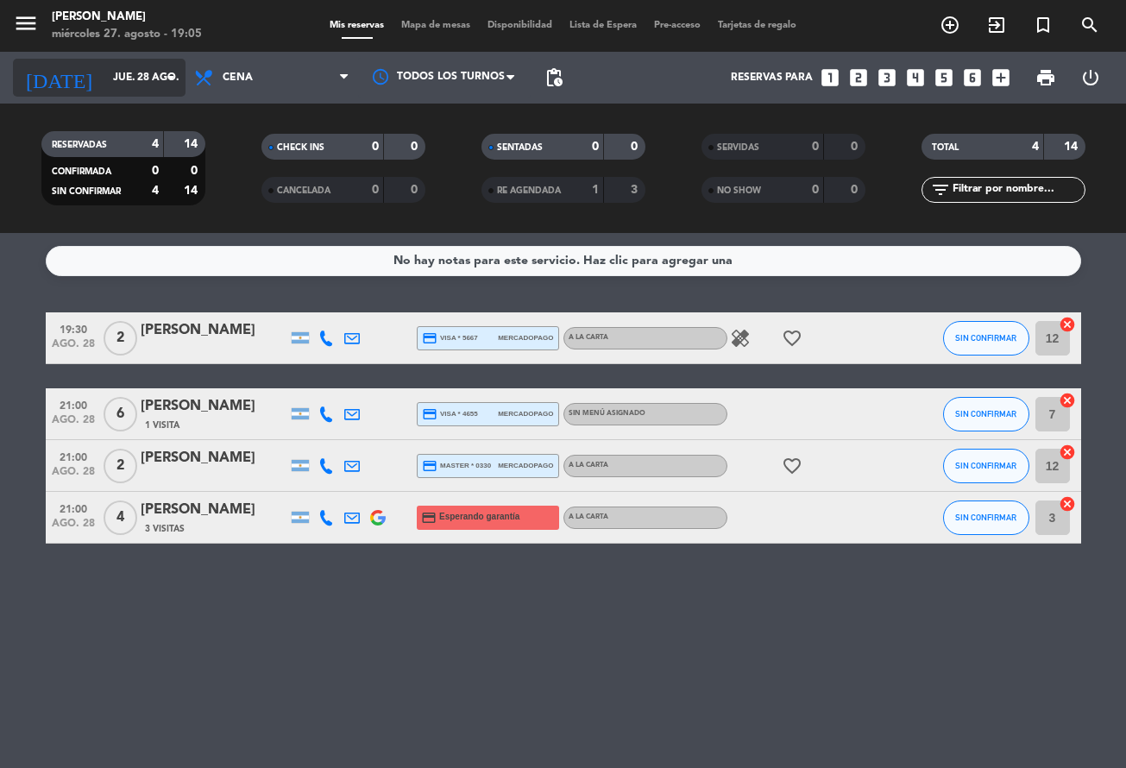
click at [114, 88] on input "jue. 28 ago." at bounding box center [176, 77] width 145 height 29
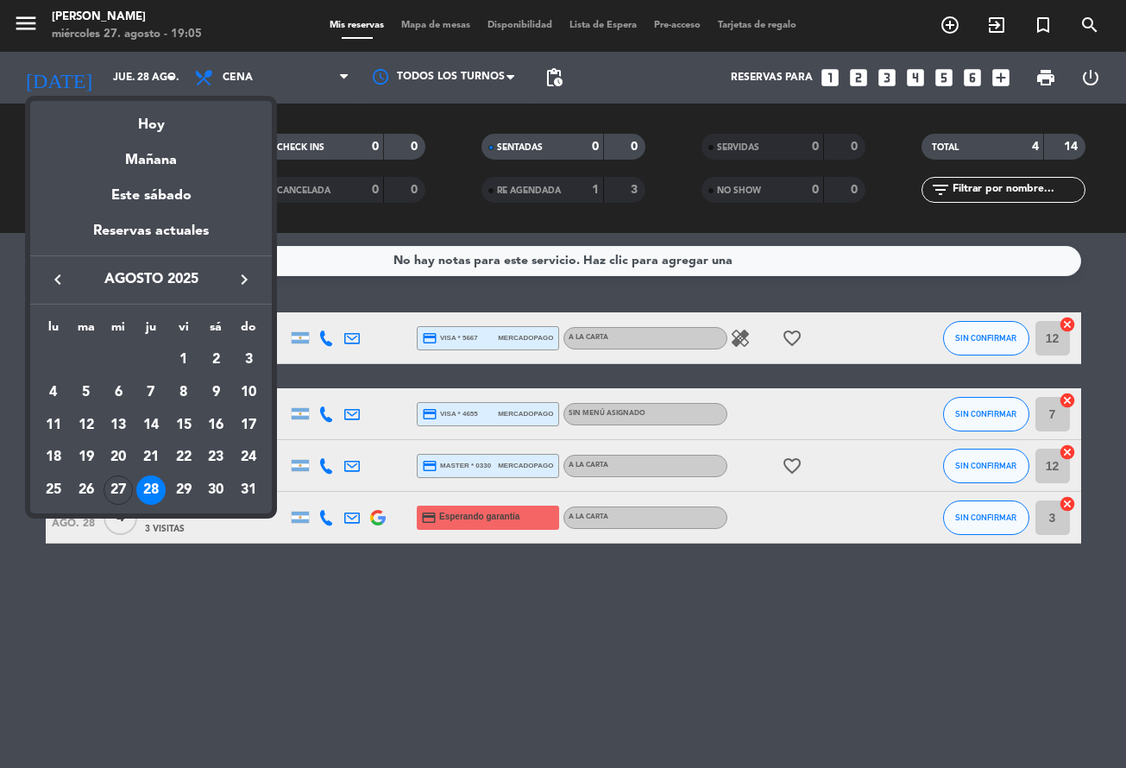
click at [149, 484] on div "28" at bounding box center [150, 490] width 29 height 29
